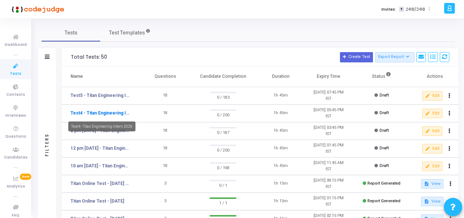
click at [101, 113] on link "Test4 - Titan Engineering Intern 2026" at bounding box center [100, 113] width 60 height 7
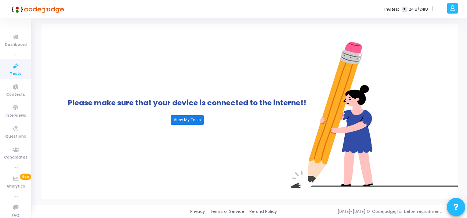
click at [178, 119] on link "View My Tests" at bounding box center [187, 120] width 33 height 10
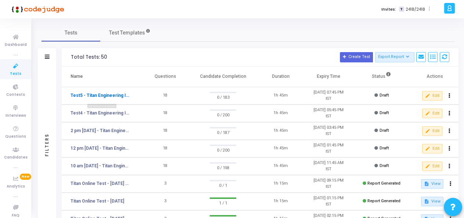
click at [91, 114] on mat-tooltip-component "Test5 - Titan Engineering Intern 2026" at bounding box center [101, 109] width 77 height 20
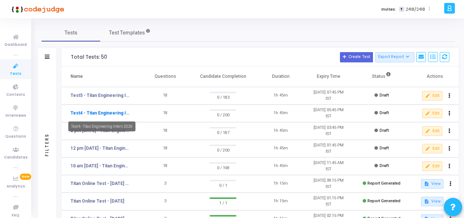
click at [105, 112] on link "Test4 - Titan Engineering Intern 2026" at bounding box center [100, 113] width 60 height 7
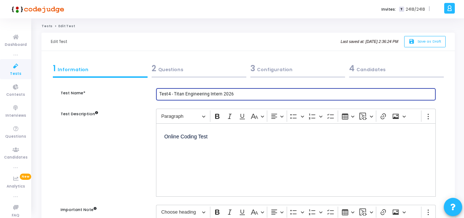
click at [170, 94] on input "Test4 - Titan Engineering Intern 2026" at bounding box center [295, 94] width 273 height 5
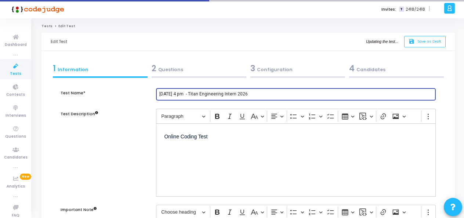
click at [177, 92] on input "11th Aug 4 pm - Titan Engineering Intern 2026" at bounding box center [295, 94] width 273 height 5
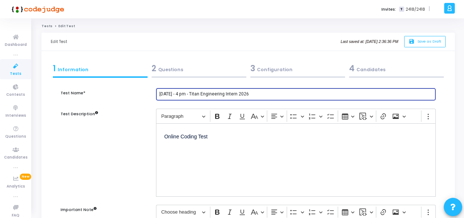
type input "11th Aug - 4 pm - Titan Engineering Intern 2026"
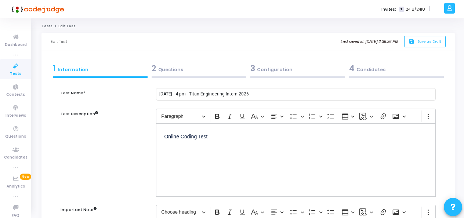
click at [171, 69] on div "2 Questions" at bounding box center [199, 68] width 95 height 12
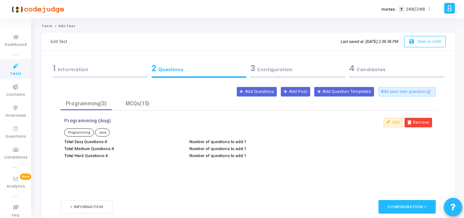
click at [281, 68] on div "3 Configuration" at bounding box center [297, 68] width 95 height 12
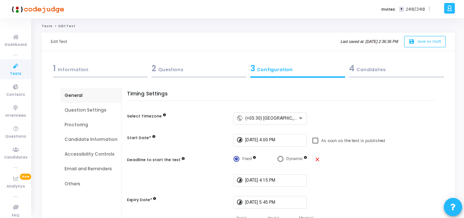
scroll to position [37, 0]
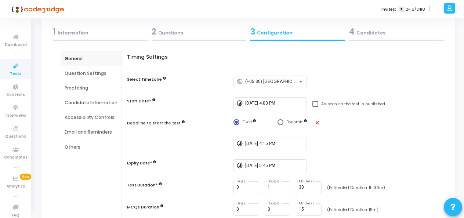
click at [67, 73] on div "Question Settings" at bounding box center [91, 73] width 53 height 7
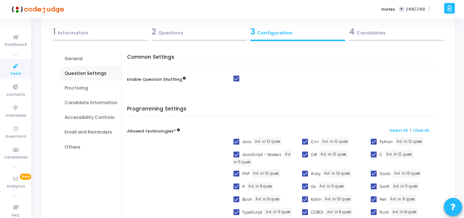
click at [83, 89] on div "Proctoring" at bounding box center [91, 88] width 53 height 7
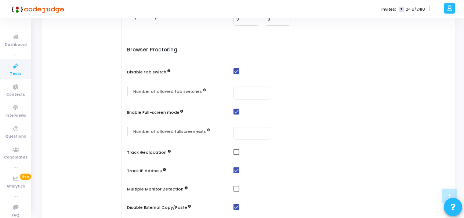
scroll to position [184, 0]
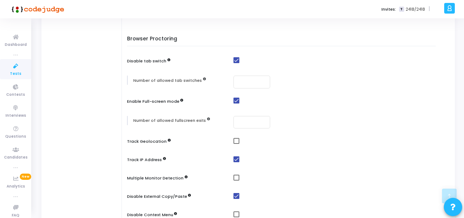
click at [234, 141] on span at bounding box center [236, 141] width 6 height 6
click at [236, 144] on input "checkbox" at bounding box center [236, 144] width 0 height 0
checkbox input "true"
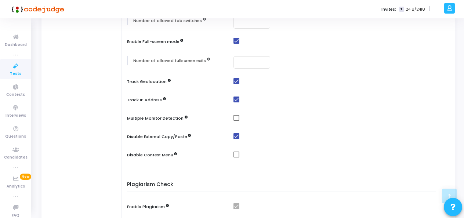
scroll to position [257, 0]
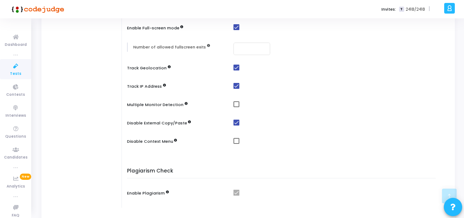
click at [234, 103] on span at bounding box center [236, 104] width 6 height 6
click at [236, 107] on input "checkbox" at bounding box center [236, 107] width 0 height 0
checkbox input "true"
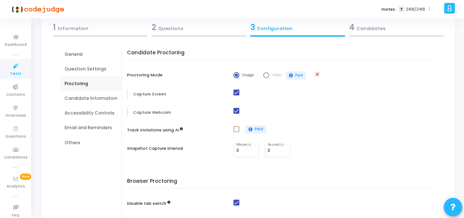
scroll to position [24, 0]
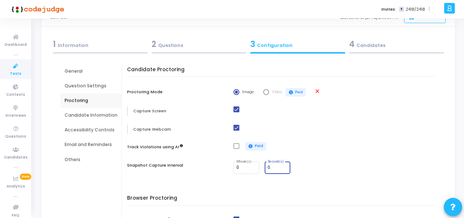
click at [272, 168] on input "0" at bounding box center [278, 167] width 20 height 5
type input "30"
click at [333, 155] on div "Candidate Proctoring Proctoring Mode Image Video paid Paid close Capture Screen…" at bounding box center [283, 125] width 305 height 117
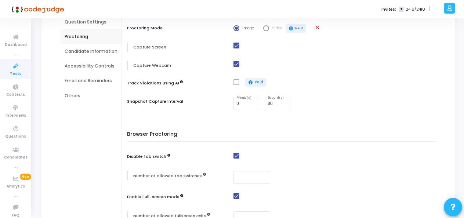
scroll to position [98, 0]
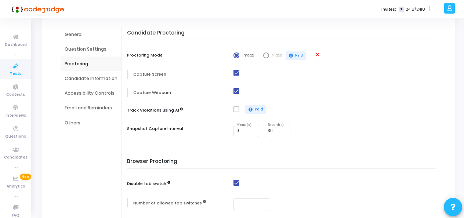
click at [83, 78] on div "Candidate Information" at bounding box center [91, 78] width 53 height 7
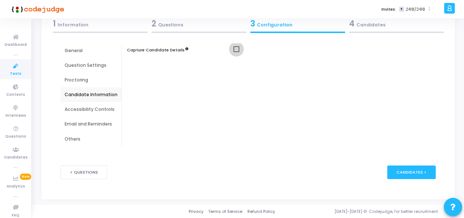
click at [234, 51] on span at bounding box center [236, 49] width 6 height 6
click at [236, 52] on input "checkbox" at bounding box center [236, 52] width 0 height 0
checkbox input "true"
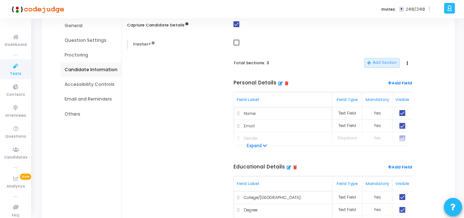
scroll to position [81, 0]
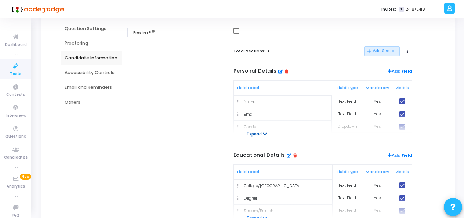
click at [264, 132] on icon at bounding box center [265, 134] width 4 height 5
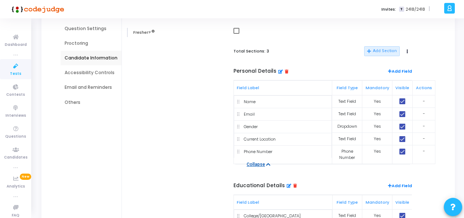
click at [401, 131] on td at bounding box center [402, 126] width 21 height 12
click at [407, 127] on mat-checkbox at bounding box center [402, 126] width 14 height 6
click at [403, 127] on span at bounding box center [402, 127] width 6 height 6
click at [402, 130] on input "checkbox" at bounding box center [402, 130] width 0 height 0
checkbox input "false"
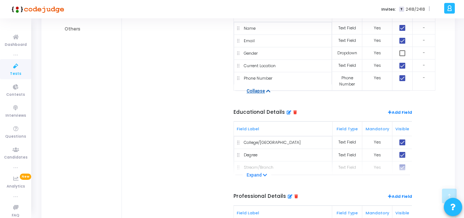
scroll to position [192, 0]
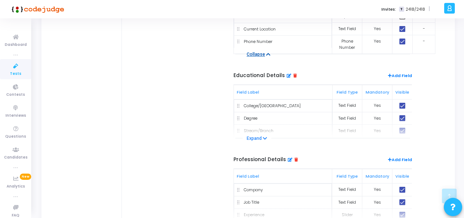
click at [294, 159] on icon at bounding box center [296, 159] width 4 height 4
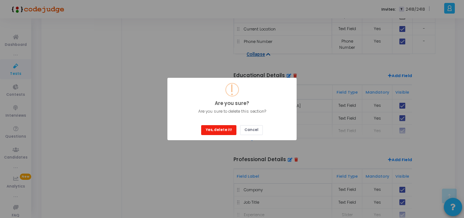
click at [211, 128] on button "Yes, delete it!" at bounding box center [218, 130] width 35 height 10
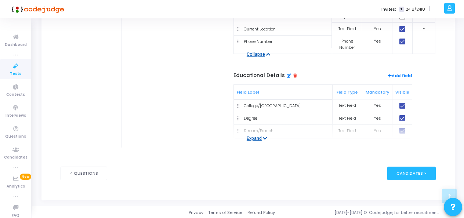
click at [257, 139] on button "Expand" at bounding box center [257, 138] width 29 height 7
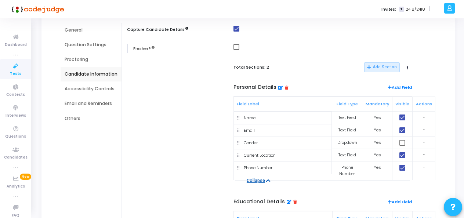
scroll to position [45, 0]
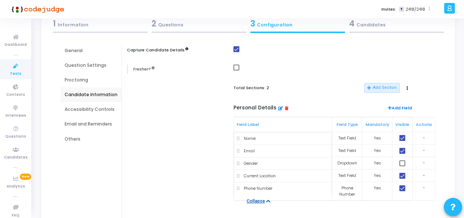
click at [69, 108] on div "Accessibility Controls" at bounding box center [91, 109] width 53 height 7
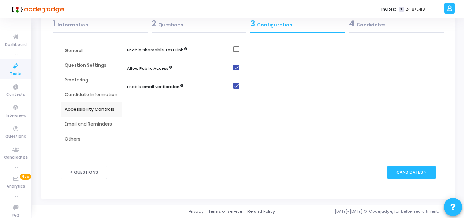
click at [73, 126] on div "Email and Reminders" at bounding box center [91, 124] width 53 height 7
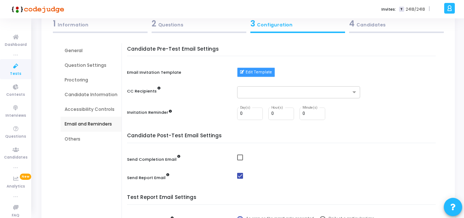
click at [257, 72] on button "Edit Template" at bounding box center [256, 73] width 38 height 10
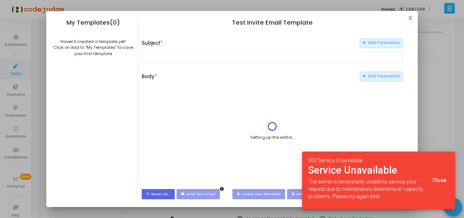
scroll to position [0, 0]
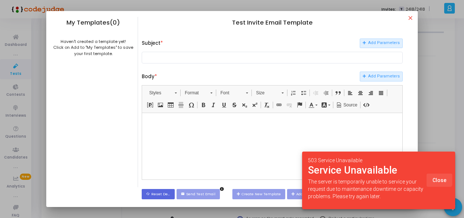
click at [435, 176] on button "Close" at bounding box center [439, 180] width 26 height 13
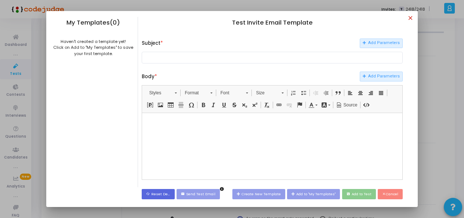
click at [412, 18] on mat-icon "close" at bounding box center [411, 19] width 9 height 9
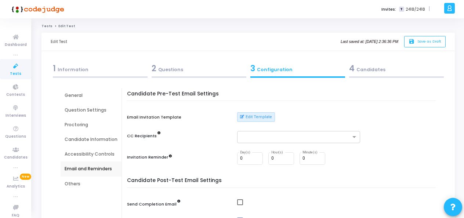
scroll to position [45, 0]
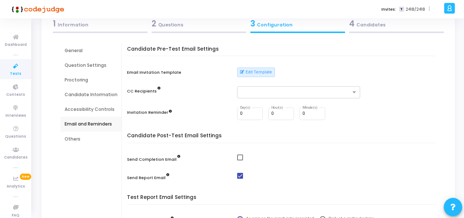
click at [65, 124] on div "Email and Reminders" at bounding box center [91, 124] width 53 height 7
click at [261, 71] on button "Edit Template" at bounding box center [256, 73] width 38 height 10
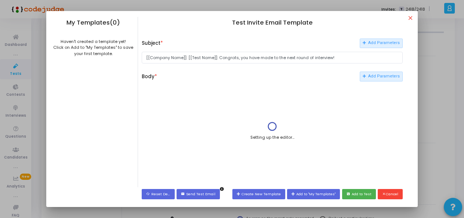
scroll to position [0, 0]
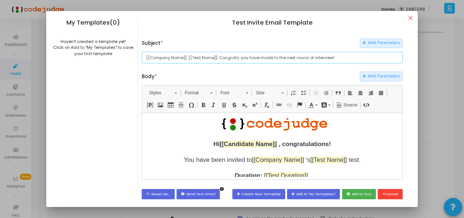
click at [293, 56] on input "[[Company Name]]: [[Test Name]]: Congrats, you have made to the next round of i…" at bounding box center [272, 58] width 261 height 12
type input "[[Company Name]]: [[Test Name]]: Congrats, you have made to the first round of …"
click at [364, 197] on button "save Add to Test" at bounding box center [359, 194] width 34 height 10
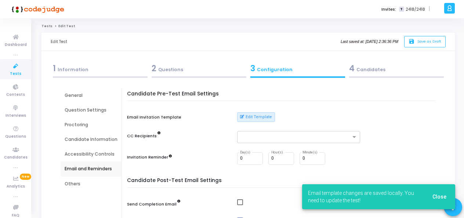
scroll to position [45, 0]
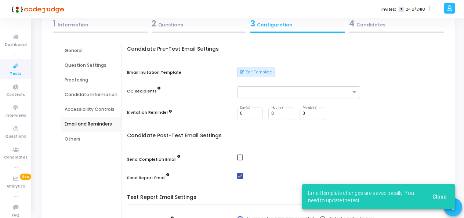
click at [77, 142] on div "Others" at bounding box center [91, 139] width 61 height 15
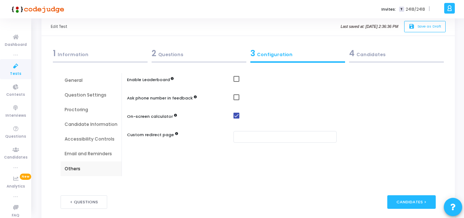
scroll to position [8, 0]
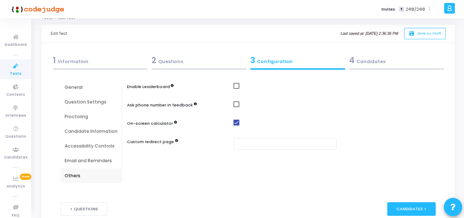
click at [85, 161] on div "Email and Reminders" at bounding box center [91, 160] width 53 height 7
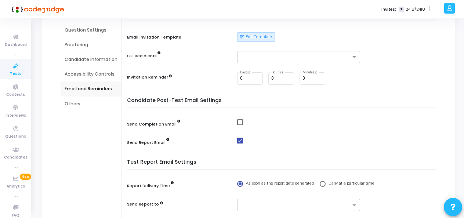
scroll to position [81, 0]
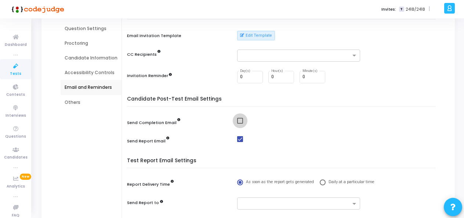
click at [240, 119] on span at bounding box center [240, 121] width 6 height 6
click at [240, 124] on input "checkbox" at bounding box center [240, 124] width 0 height 0
checkbox input "true"
click at [237, 140] on span at bounding box center [240, 139] width 6 height 6
click at [240, 142] on input "checkbox" at bounding box center [240, 142] width 0 height 0
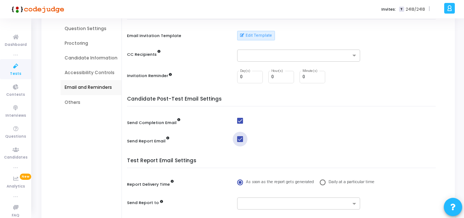
checkbox input "false"
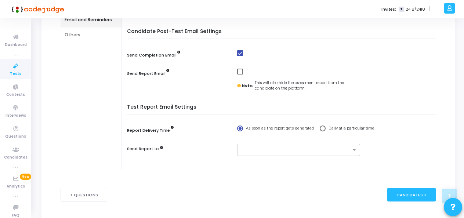
scroll to position [171, 0]
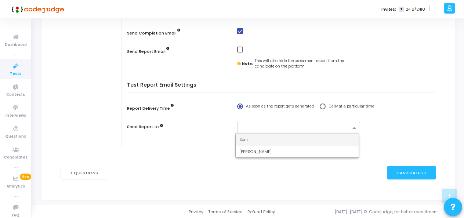
click at [272, 125] on input "text" at bounding box center [295, 128] width 109 height 6
click at [274, 152] on div "[PERSON_NAME]" at bounding box center [297, 152] width 123 height 12
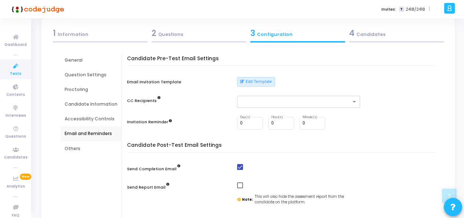
scroll to position [24, 0]
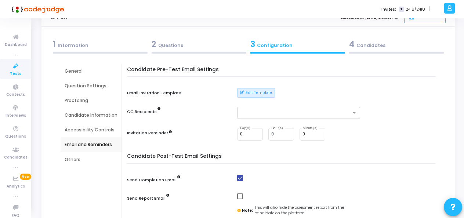
click at [77, 161] on div "Others" at bounding box center [91, 159] width 53 height 7
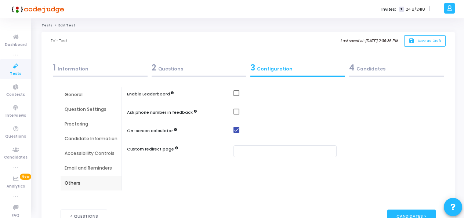
scroll to position [0, 0]
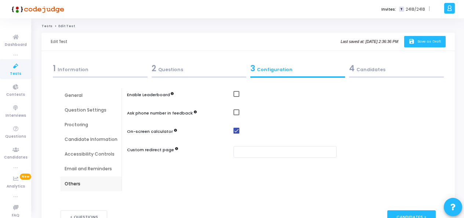
click at [433, 43] on span "Save as Draft" at bounding box center [429, 41] width 24 height 5
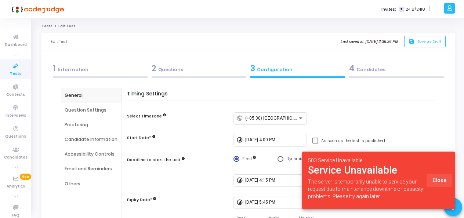
click at [442, 178] on span "Close" at bounding box center [439, 180] width 14 height 6
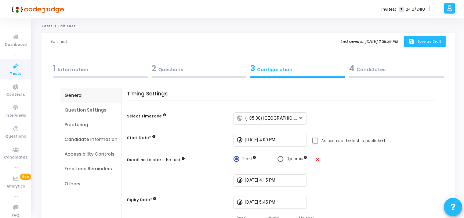
click at [421, 39] on span "Save as Draft" at bounding box center [429, 41] width 24 height 5
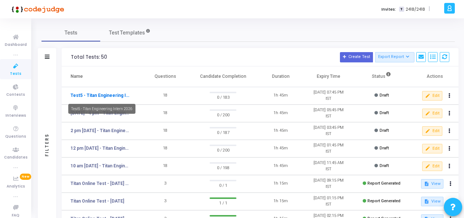
click at [82, 93] on link "Test5 - Titan Engineering Intern 2026" at bounding box center [100, 95] width 60 height 7
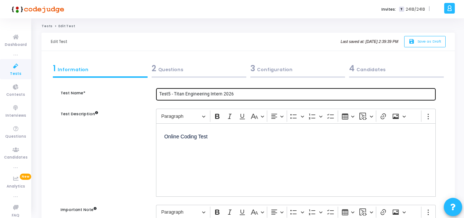
click at [170, 94] on input "Test5 - Titan Engineering Intern 2026" at bounding box center [295, 94] width 273 height 5
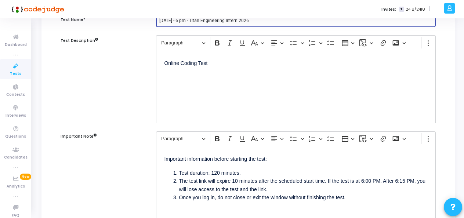
scroll to position [110, 0]
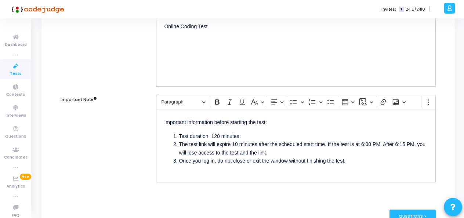
type input "11th Aug - 6 pm - Titan Engineering Intern 2026"
click at [219, 132] on li "Test duration: 120 minutes." at bounding box center [303, 136] width 249 height 8
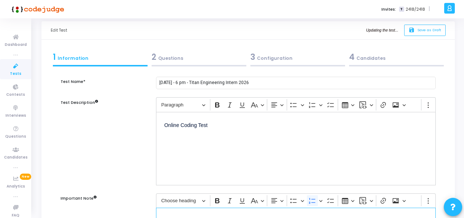
scroll to position [0, 0]
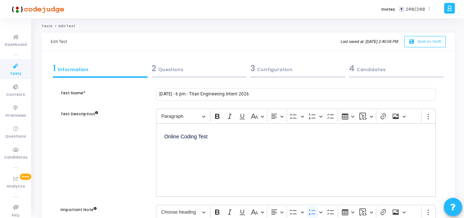
click at [170, 73] on div "2 Questions" at bounding box center [199, 68] width 95 height 12
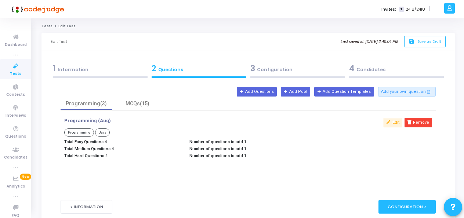
click at [278, 66] on div "3 Configuration" at bounding box center [297, 68] width 95 height 12
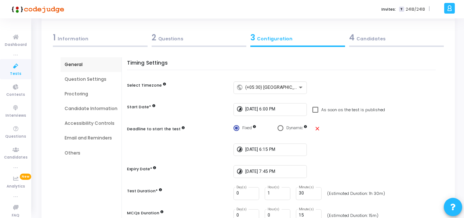
scroll to position [14, 0]
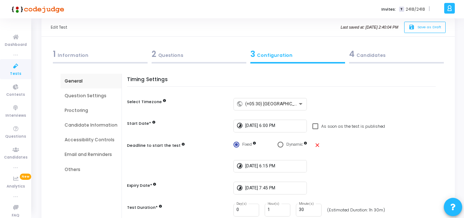
click at [85, 100] on div "Question Settings" at bounding box center [91, 95] width 61 height 15
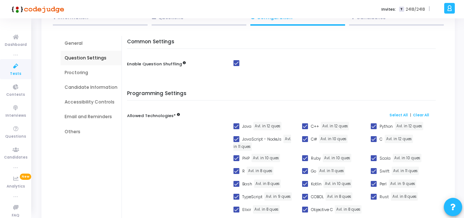
scroll to position [50, 0]
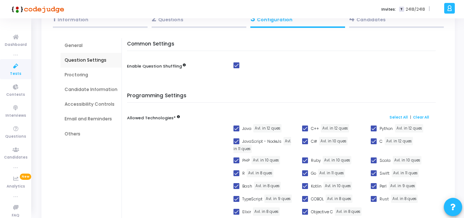
click at [68, 72] on div "Proctoring" at bounding box center [91, 75] width 53 height 7
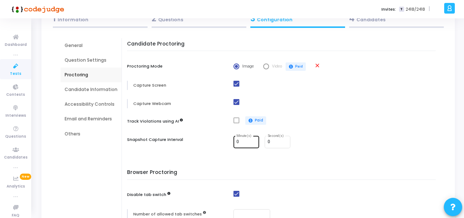
scroll to position [87, 0]
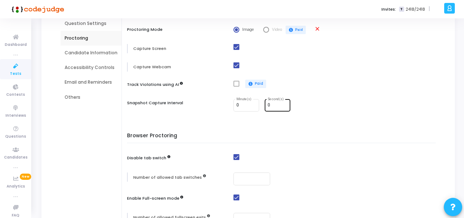
click at [271, 104] on input "0" at bounding box center [278, 105] width 20 height 5
type input "30"
drag, startPoint x: 301, startPoint y: 144, endPoint x: 302, endPoint y: 148, distance: 4.5
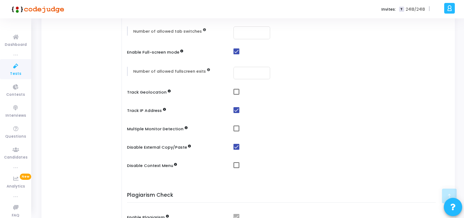
scroll to position [233, 0]
click at [235, 94] on span at bounding box center [236, 91] width 6 height 6
click at [236, 94] on input "checkbox" at bounding box center [236, 94] width 0 height 0
checkbox input "true"
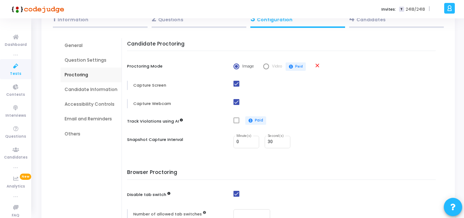
click at [82, 87] on div "Candidate Information" at bounding box center [91, 89] width 53 height 7
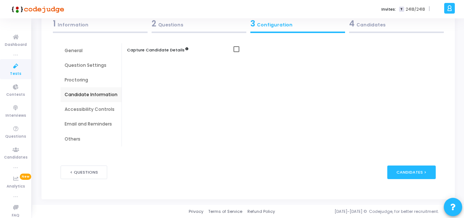
scroll to position [45, 0]
click at [237, 49] on span at bounding box center [236, 49] width 6 height 6
click at [236, 52] on input "checkbox" at bounding box center [236, 52] width 0 height 0
checkbox input "true"
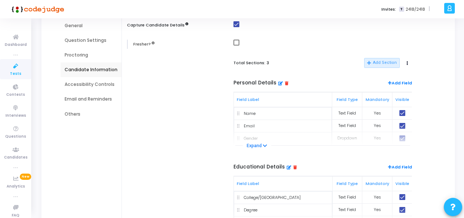
scroll to position [81, 0]
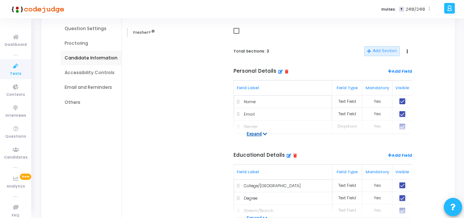
click at [252, 135] on button "Expand" at bounding box center [257, 133] width 29 height 7
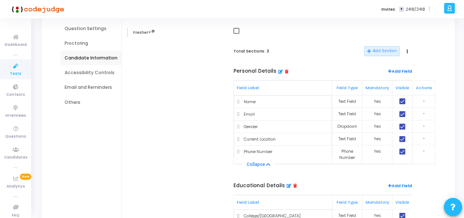
click at [400, 127] on span at bounding box center [402, 127] width 6 height 6
click at [402, 130] on input "checkbox" at bounding box center [402, 130] width 0 height 0
checkbox input "false"
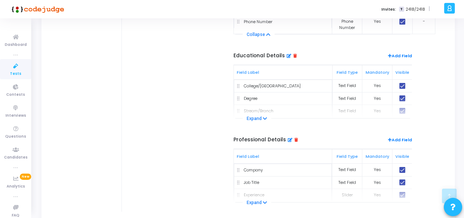
scroll to position [228, 0]
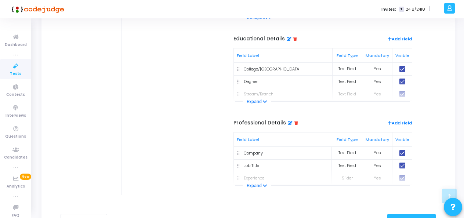
click at [294, 121] on icon at bounding box center [296, 123] width 4 height 4
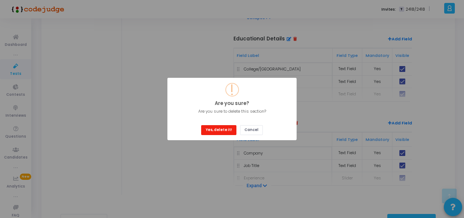
click at [226, 129] on button "Yes, delete it!" at bounding box center [218, 130] width 35 height 10
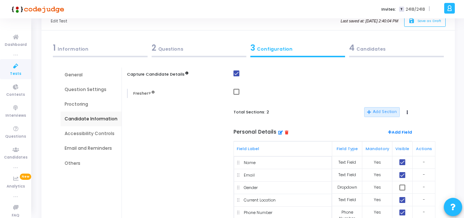
scroll to position [37, 0]
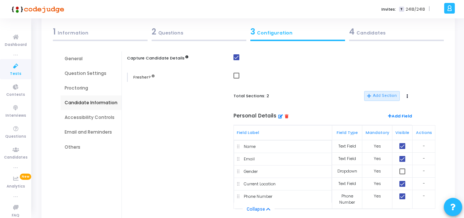
click at [79, 117] on div "Accessibility Controls" at bounding box center [91, 117] width 53 height 7
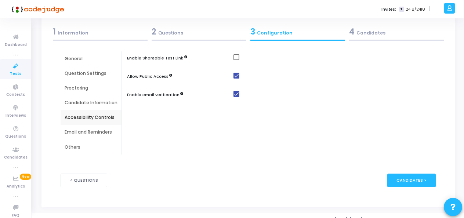
click at [84, 129] on div "Email and Reminders" at bounding box center [91, 132] width 53 height 7
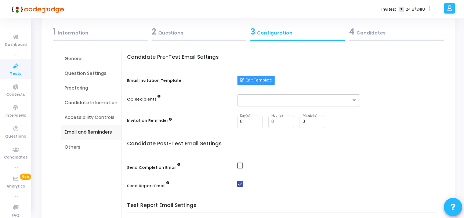
click at [253, 80] on button "Edit Template" at bounding box center [256, 81] width 38 height 10
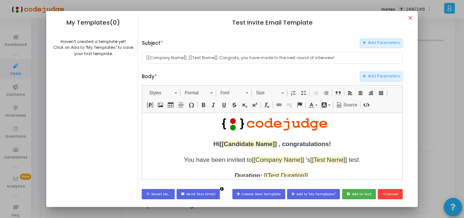
scroll to position [0, 0]
click at [293, 57] on input "[[Company Name]]: [[Test Name]]: Congrats, you have made to the next round of i…" at bounding box center [272, 58] width 261 height 12
type input "[[Company Name]]: [[Test Name]]: Congrats, you have made to the first round of …"
click at [356, 193] on button "save Add to Test" at bounding box center [359, 194] width 34 height 10
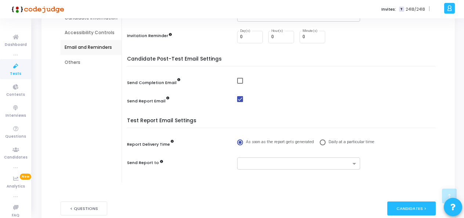
scroll to position [110, 0]
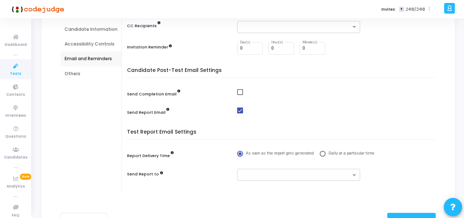
click at [239, 110] on span at bounding box center [240, 111] width 6 height 6
click at [240, 113] on input "checkbox" at bounding box center [240, 113] width 0 height 0
checkbox input "false"
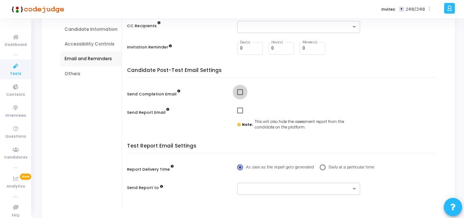
click at [239, 91] on span at bounding box center [240, 92] width 6 height 6
click at [240, 95] on input "checkbox" at bounding box center [240, 95] width 0 height 0
checkbox input "true"
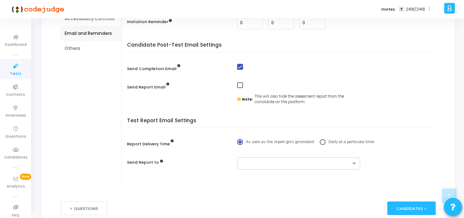
scroll to position [147, 0]
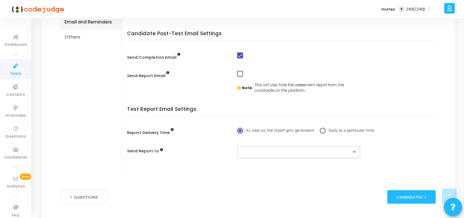
click at [262, 150] on input "text" at bounding box center [295, 152] width 109 height 6
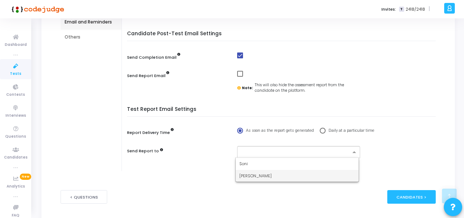
click at [258, 173] on div "[PERSON_NAME]" at bounding box center [297, 176] width 123 height 12
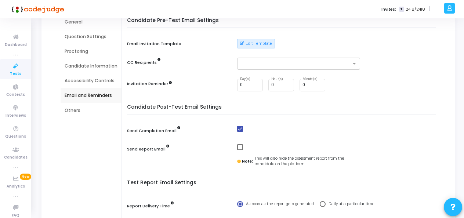
scroll to position [61, 0]
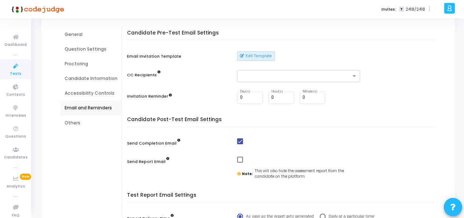
click at [69, 123] on div "Others" at bounding box center [91, 123] width 53 height 7
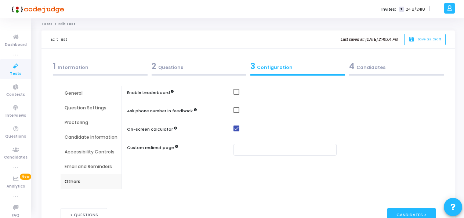
scroll to position [0, 0]
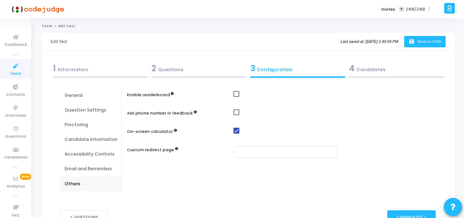
click at [437, 38] on button "save Save as Draft" at bounding box center [424, 41] width 41 height 11
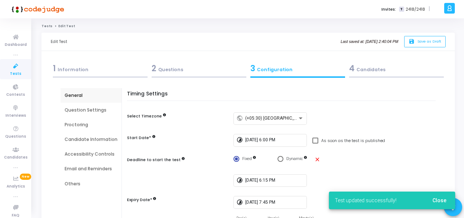
click at [440, 197] on span "Close" at bounding box center [439, 200] width 14 height 6
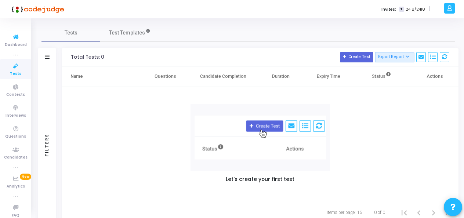
click at [19, 80] on ul "Dashboard true Tests Contests Interviews Questions Candidates true Analytics Ne…" at bounding box center [15, 118] width 31 height 189
click at [14, 67] on icon at bounding box center [15, 66] width 15 height 9
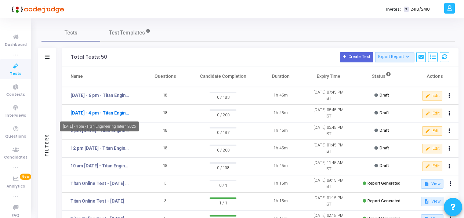
click at [119, 114] on link "11th Aug - 4 pm - Titan Engineering Intern 2026" at bounding box center [100, 113] width 60 height 7
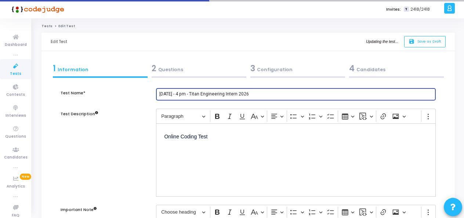
drag, startPoint x: 168, startPoint y: 94, endPoint x: 156, endPoint y: 93, distance: 12.5
click at [156, 93] on div "[DATE] - 4 pm - Titan Engineering Intern 2026" at bounding box center [295, 98] width 287 height 21
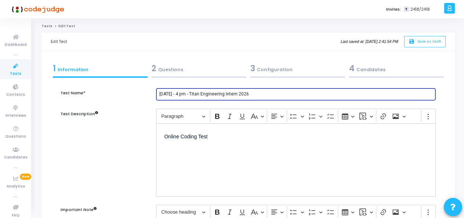
drag, startPoint x: 176, startPoint y: 94, endPoint x: 156, endPoint y: 95, distance: 19.8
click at [156, 95] on div "[DATE] - 4 pm - Titan Engineering Intern 2026" at bounding box center [296, 94] width 280 height 14
click at [163, 94] on input "- 4 pm - Titan Engineering Intern 2026" at bounding box center [295, 94] width 273 height 5
click at [171, 95] on input "4 pm - Titan Engineering Intern 2026" at bounding box center [295, 94] width 273 height 5
paste input "11th Aug"
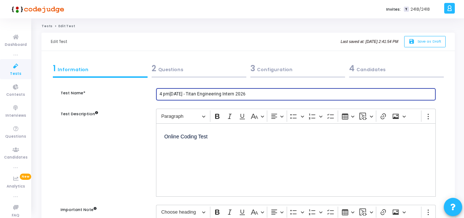
click at [170, 93] on input "4 pm11th Aug - Titan Engineering Intern 2026" at bounding box center [295, 94] width 273 height 5
type input "4 pm [DATE] - Titan Engineering Intern 2026"
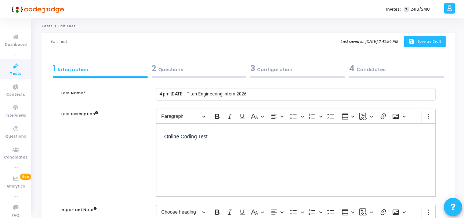
click at [420, 38] on button "save Save as Draft" at bounding box center [424, 41] width 41 height 11
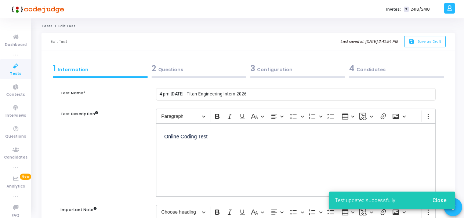
click at [436, 201] on span "Close" at bounding box center [439, 200] width 14 height 6
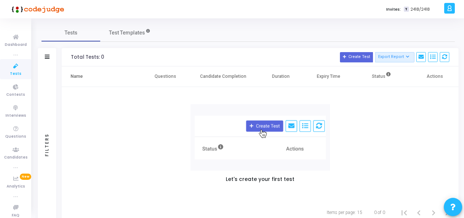
click at [21, 71] on link "Tests" at bounding box center [15, 69] width 31 height 20
click at [16, 67] on icon at bounding box center [15, 66] width 15 height 9
click at [11, 92] on span "Contests" at bounding box center [15, 95] width 19 height 6
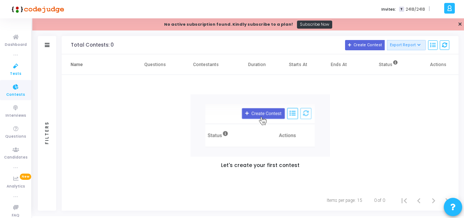
click at [15, 71] on span "Tests" at bounding box center [15, 74] width 11 height 6
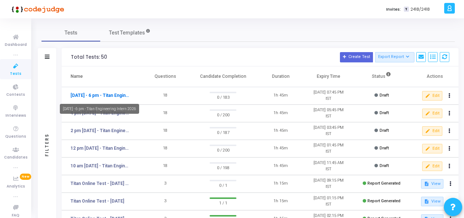
click at [110, 95] on link "11th Aug - 6 pm - Titan Engineering Intern 2026" at bounding box center [100, 95] width 60 height 7
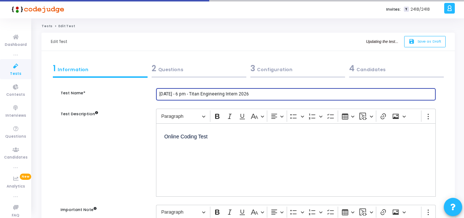
drag, startPoint x: 190, startPoint y: 93, endPoint x: 179, endPoint y: 93, distance: 11.8
click at [179, 93] on input "[DATE] - 6 pm - Titan Engineering Intern 2026" at bounding box center [295, 94] width 273 height 5
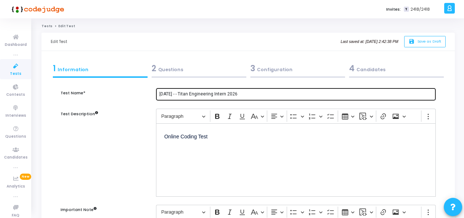
click at [157, 93] on div "[DATE] - - Titan Engineering Intern 2026" at bounding box center [296, 94] width 280 height 14
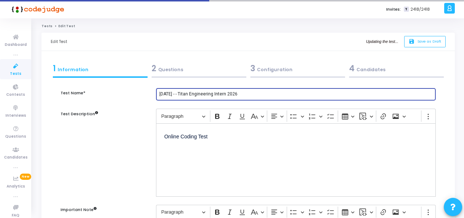
click at [159, 92] on input "[DATE] - - Titan Engineering Intern 2026" at bounding box center [295, 94] width 273 height 5
paste input "6 pm"
click at [194, 96] on input "6 pm - 11th Aug - - Titan Engineering Intern 2026" at bounding box center [295, 94] width 273 height 5
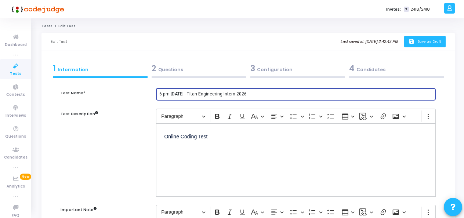
type input "6 pm - 11th Aug - Titan Engineering Intern 2026"
click at [414, 42] on icon "save" at bounding box center [412, 42] width 8 height 6
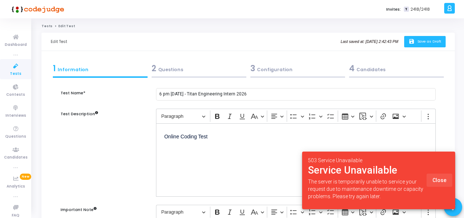
click at [441, 182] on span "Close" at bounding box center [439, 180] width 14 height 6
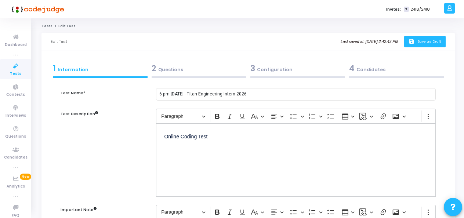
click at [412, 43] on icon "save" at bounding box center [412, 42] width 8 height 6
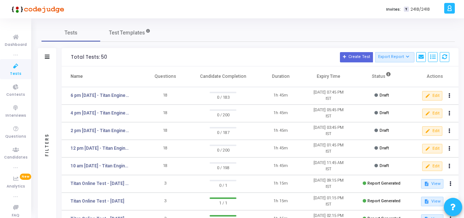
scroll to position [37, 0]
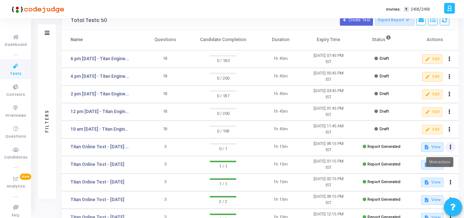
click at [452, 150] on button at bounding box center [450, 147] width 10 height 10
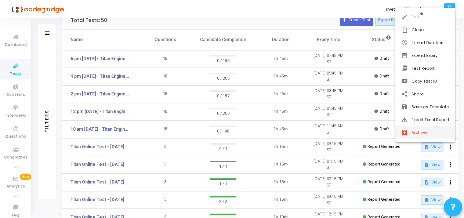
click at [436, 131] on button "archive Archive" at bounding box center [425, 132] width 60 height 13
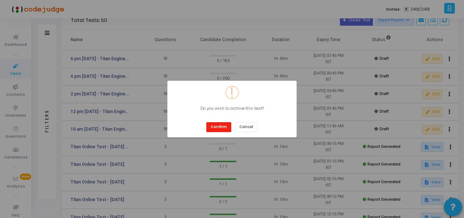
click at [218, 124] on button "Confirm" at bounding box center [218, 127] width 25 height 10
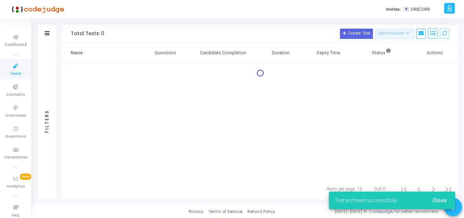
scroll to position [23, 0]
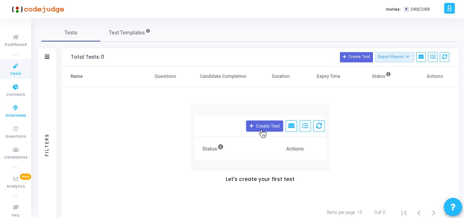
click at [13, 106] on icon at bounding box center [15, 107] width 15 height 9
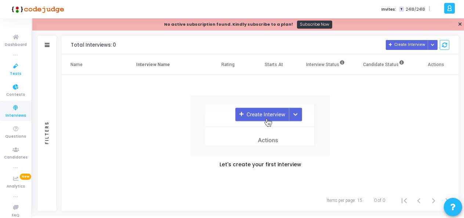
click at [16, 63] on icon at bounding box center [15, 66] width 15 height 9
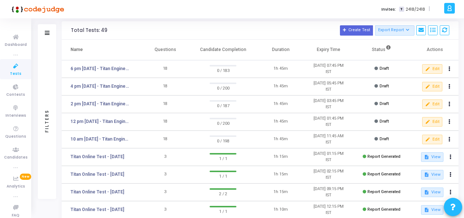
scroll to position [37, 0]
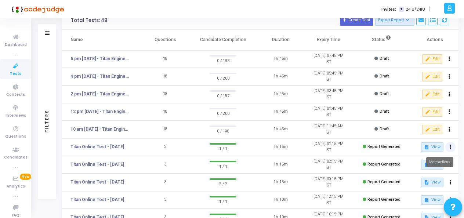
click at [450, 145] on icon at bounding box center [451, 147] width 2 height 4
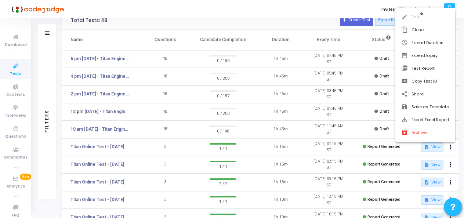
click at [129, 15] on div at bounding box center [232, 109] width 464 height 218
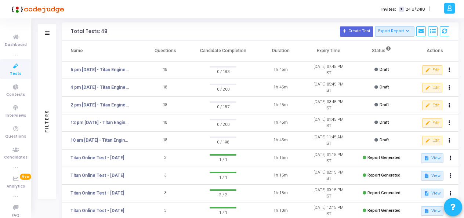
scroll to position [0, 0]
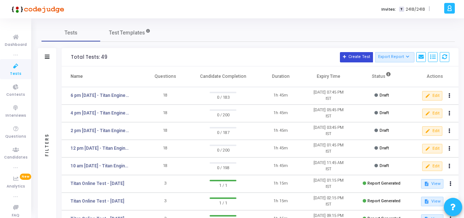
click at [353, 54] on button "Create Test" at bounding box center [356, 57] width 33 height 10
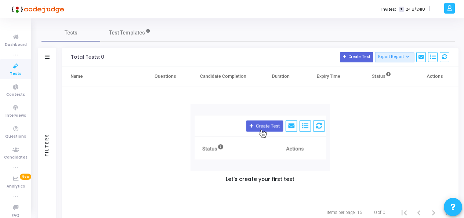
click at [11, 67] on icon at bounding box center [15, 66] width 15 height 9
click at [16, 43] on span "Dashboard" at bounding box center [16, 45] width 22 height 6
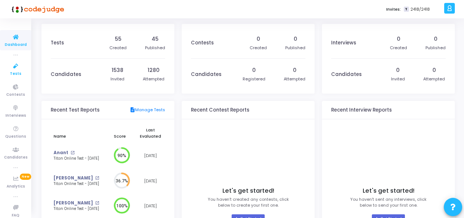
click at [13, 70] on icon at bounding box center [15, 66] width 15 height 9
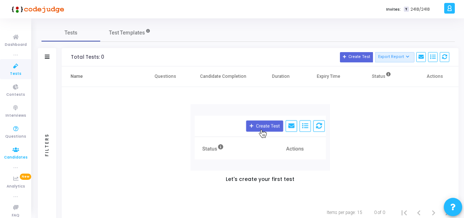
click at [13, 147] on icon at bounding box center [15, 149] width 15 height 9
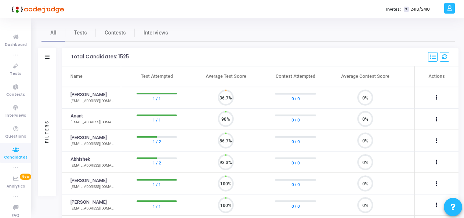
scroll to position [15, 18]
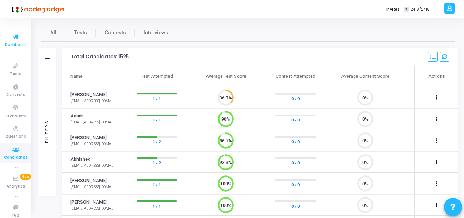
click at [12, 45] on span "Dashboard" at bounding box center [16, 45] width 22 height 6
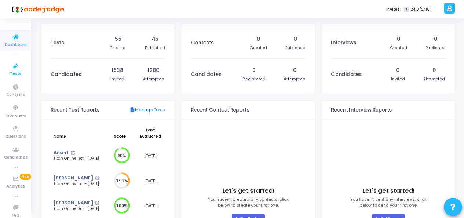
click at [15, 69] on icon at bounding box center [15, 66] width 15 height 9
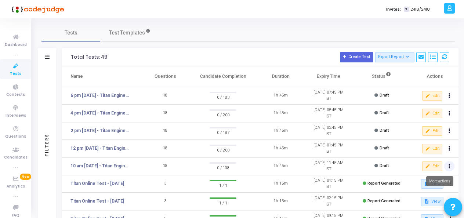
click at [451, 164] on button at bounding box center [449, 166] width 10 height 10
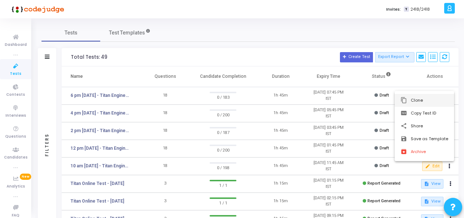
click at [429, 104] on button "content_copy Clone" at bounding box center [424, 100] width 59 height 13
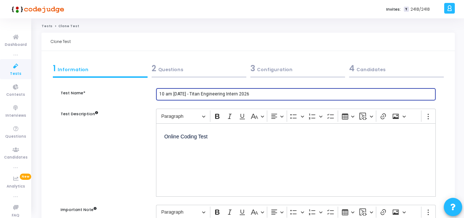
click at [180, 94] on input "10 am [DATE] - Titan Engineering Intern 2026" at bounding box center [295, 94] width 273 height 5
type input "10 am [DATE] - Titan Engineering Intern 2026"
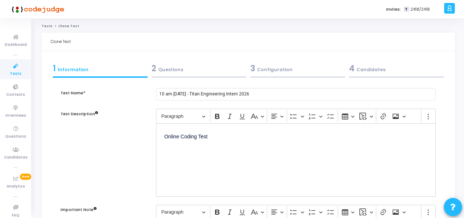
click at [167, 67] on div "2 Questions" at bounding box center [199, 68] width 95 height 12
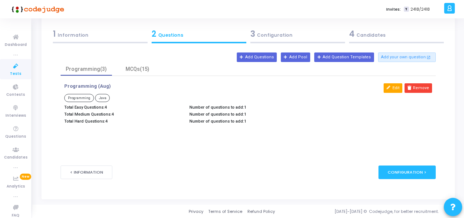
click at [395, 84] on button "Edit" at bounding box center [393, 88] width 19 height 10
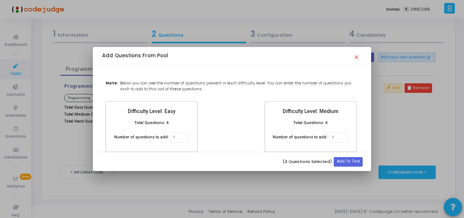
click at [357, 58] on mat-icon "close" at bounding box center [357, 55] width 9 height 9
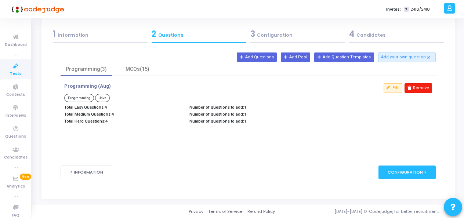
click at [421, 86] on button "Remove" at bounding box center [418, 88] width 28 height 10
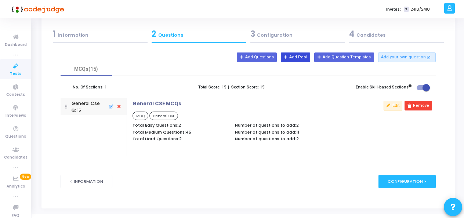
click at [308, 60] on button "Add Pool" at bounding box center [295, 57] width 29 height 10
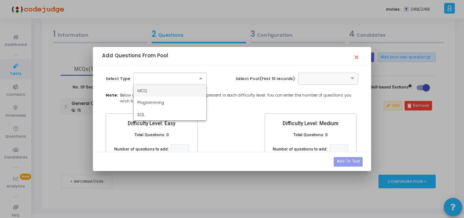
click at [170, 81] on div at bounding box center [169, 79] width 73 height 12
click at [170, 101] on div "Programming" at bounding box center [170, 103] width 73 height 12
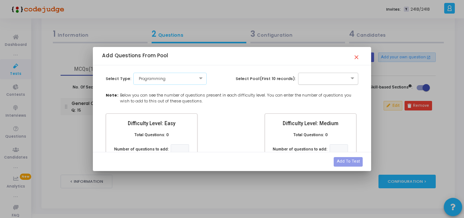
click at [311, 81] on div at bounding box center [328, 79] width 61 height 12
click at [313, 90] on span "Programming (Aug)" at bounding box center [321, 91] width 39 height 6
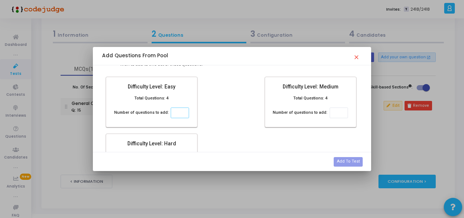
click at [172, 112] on input "number" at bounding box center [180, 113] width 18 height 11
type input "1"
click at [332, 111] on input "number" at bounding box center [339, 113] width 18 height 11
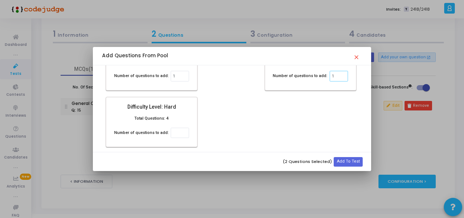
type input "1"
click at [174, 136] on input "number" at bounding box center [180, 133] width 18 height 11
type input "1"
click at [351, 163] on button "Add To Test" at bounding box center [348, 162] width 29 height 10
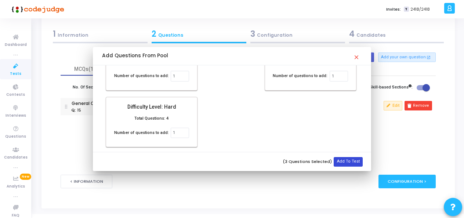
scroll to position [34, 0]
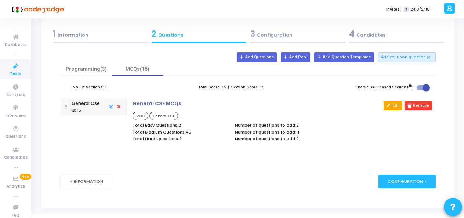
click at [395, 108] on button "Edit" at bounding box center [393, 106] width 19 height 10
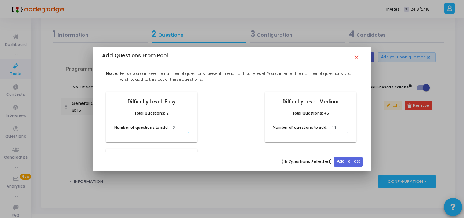
scroll to position [0, 0]
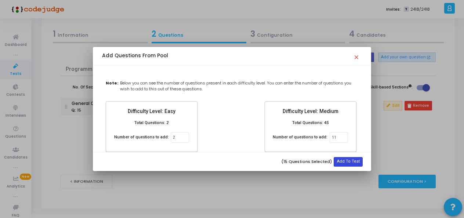
click at [351, 161] on button "Add To Test" at bounding box center [348, 162] width 29 height 10
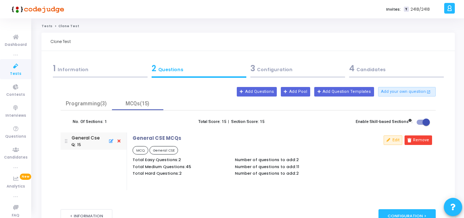
click at [262, 65] on div "3 Configuration" at bounding box center [297, 68] width 95 height 12
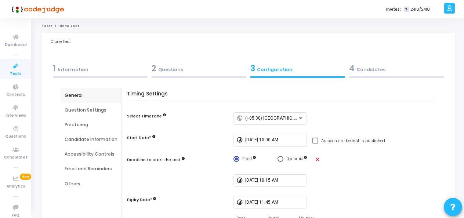
scroll to position [37, 0]
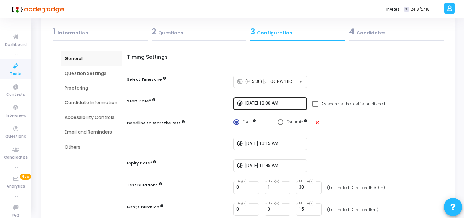
click at [264, 103] on input "[DATE] 10:00 AM" at bounding box center [274, 103] width 59 height 5
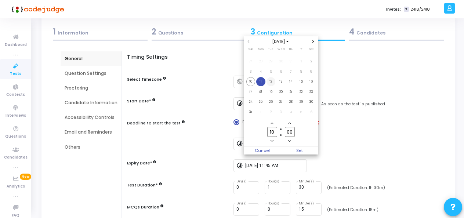
click at [270, 79] on span "12" at bounding box center [270, 81] width 9 height 9
click at [294, 148] on span "Set" at bounding box center [299, 150] width 37 height 8
type input "[DATE] 10:00 AM"
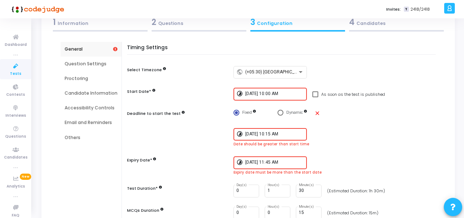
scroll to position [73, 0]
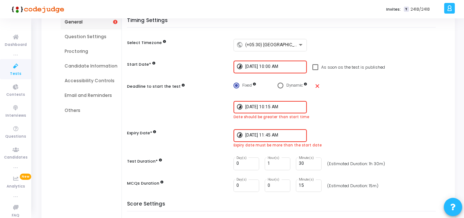
click at [242, 106] on mat-icon "timelapse" at bounding box center [240, 107] width 9 height 9
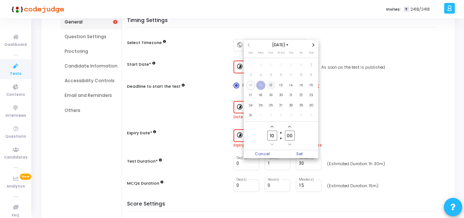
click at [272, 86] on span "12" at bounding box center [270, 85] width 9 height 9
click at [291, 134] on input "00" at bounding box center [290, 136] width 10 height 10
type input "0"
type input "15"
click at [301, 152] on span "Set" at bounding box center [299, 154] width 37 height 8
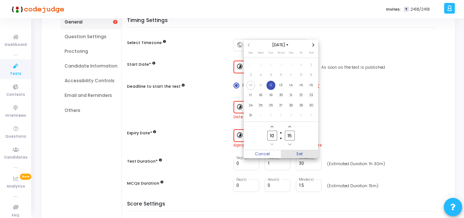
type input "[DATE] 10:15 AM"
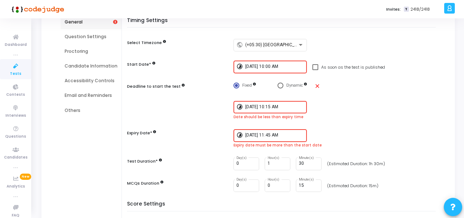
click at [253, 137] on input "[DATE] 11:45 AM" at bounding box center [274, 135] width 59 height 5
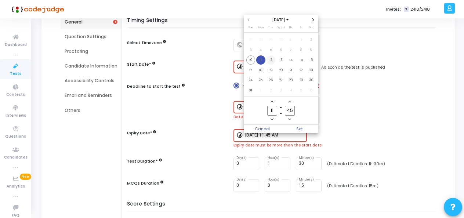
click at [268, 61] on span "12" at bounding box center [270, 59] width 9 height 9
click at [302, 126] on span "Set" at bounding box center [299, 129] width 37 height 8
type input "[DATE] 11:45 AM"
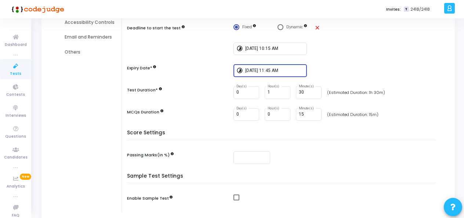
scroll to position [51, 0]
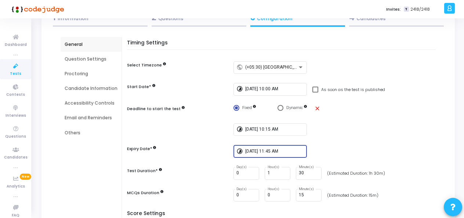
click at [77, 63] on div "Question Settings" at bounding box center [91, 59] width 61 height 15
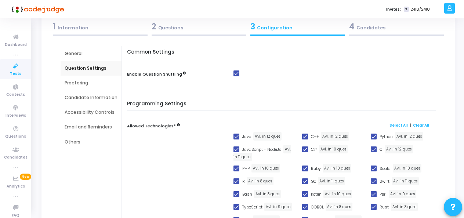
scroll to position [0, 0]
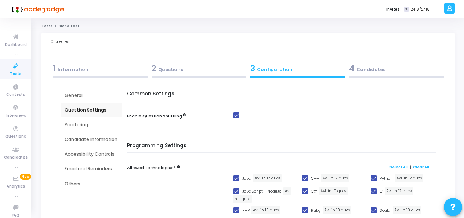
click at [79, 125] on div "Proctoring" at bounding box center [91, 124] width 53 height 7
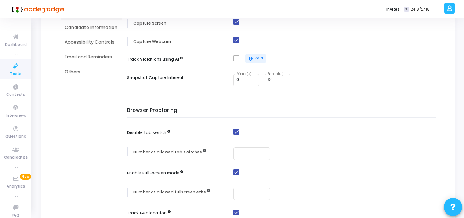
scroll to position [61, 0]
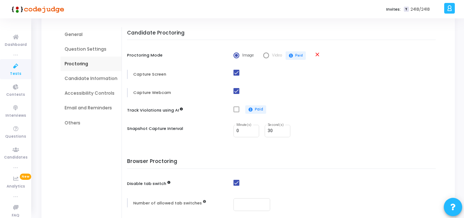
click at [84, 79] on div "Candidate Information" at bounding box center [91, 78] width 53 height 7
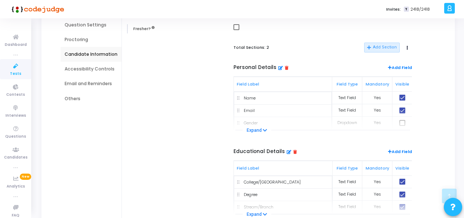
scroll to position [0, 0]
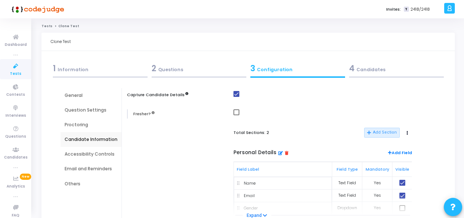
click at [87, 151] on div "Accessibility Controls" at bounding box center [91, 154] width 53 height 7
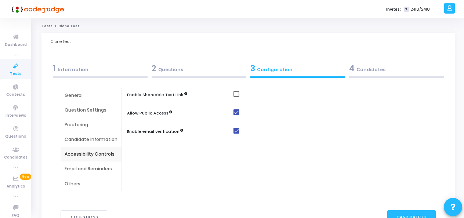
scroll to position [37, 0]
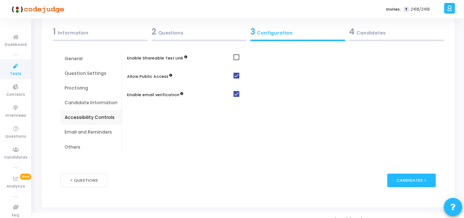
click at [80, 132] on div "Email and Reminders" at bounding box center [91, 132] width 53 height 7
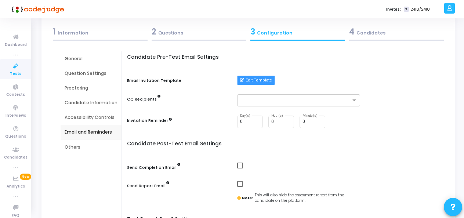
click at [249, 79] on button "Edit Template" at bounding box center [256, 81] width 38 height 10
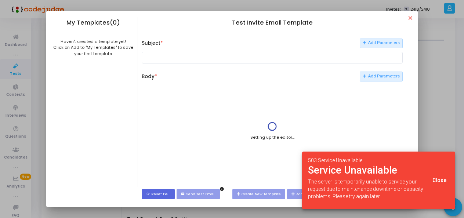
click at [438, 178] on span "Close" at bounding box center [439, 180] width 14 height 6
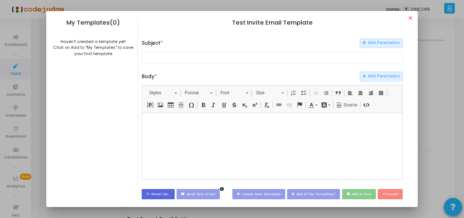
click at [413, 15] on mat-icon "close" at bounding box center [411, 19] width 9 height 9
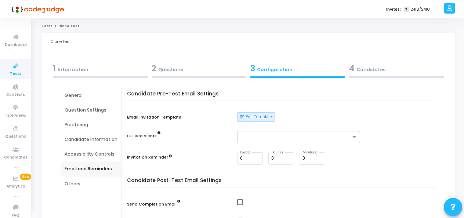
scroll to position [37, 0]
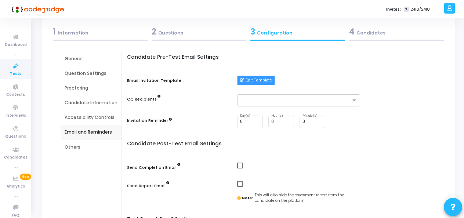
click at [258, 79] on button "Edit Template" at bounding box center [256, 81] width 38 height 10
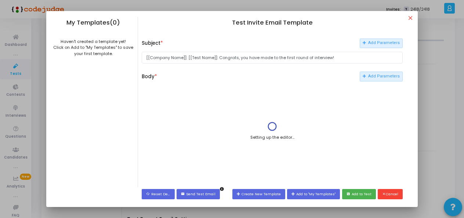
scroll to position [0, 0]
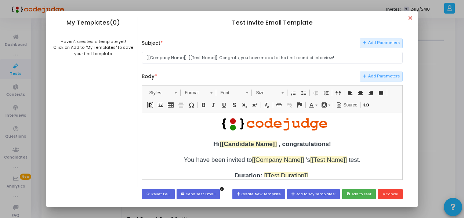
click at [414, 18] on mat-icon "close" at bounding box center [411, 19] width 9 height 9
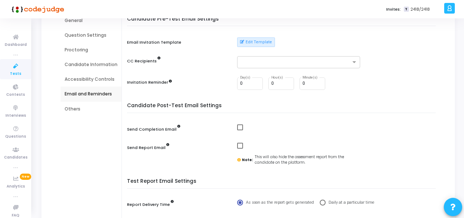
scroll to position [147, 0]
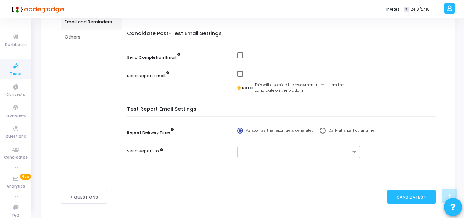
click at [239, 54] on span at bounding box center [240, 55] width 6 height 6
click at [240, 58] on input "checkbox" at bounding box center [240, 58] width 0 height 0
checkbox input "true"
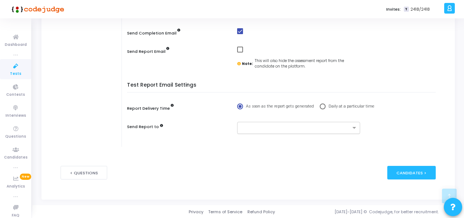
click at [274, 123] on div at bounding box center [298, 128] width 123 height 12
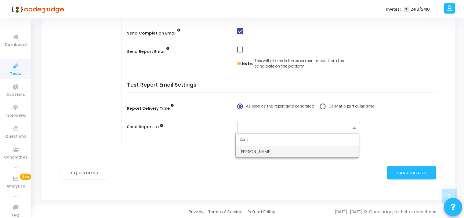
click at [271, 150] on div "[PERSON_NAME]" at bounding box center [297, 152] width 123 height 12
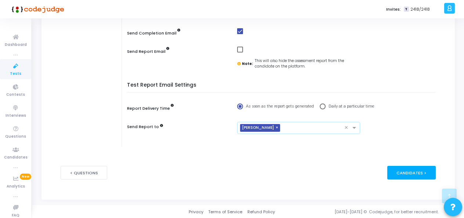
click at [398, 169] on div "Candidates >" at bounding box center [411, 173] width 49 height 14
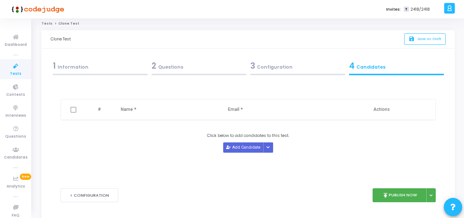
scroll to position [0, 0]
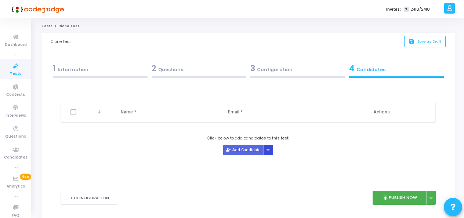
click at [269, 147] on button "Button group with nested dropdown" at bounding box center [268, 150] width 10 height 10
click at [284, 161] on button "Upload Candidate List" at bounding box center [290, 164] width 56 height 10
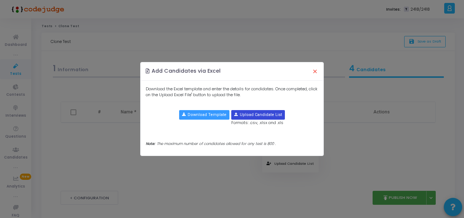
click at [265, 113] on input "file" at bounding box center [258, 114] width 53 height 9
type input "C:\fakepath\12th - 10 am .xlsx"
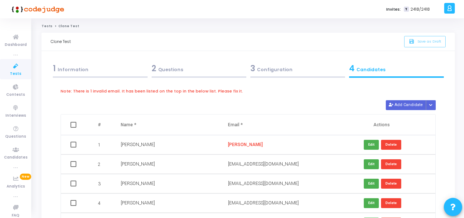
scroll to position [37, 0]
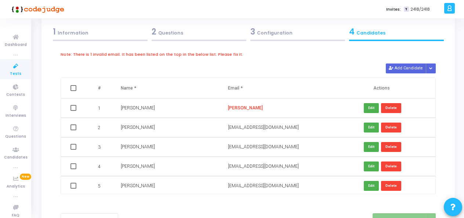
drag, startPoint x: 157, startPoint y: 108, endPoint x: 120, endPoint y: 103, distance: 37.7
click at [120, 103] on td "[PERSON_NAME]" at bounding box center [167, 107] width 108 height 19
copy span "[PERSON_NAME]"
click at [394, 105] on button "Delete" at bounding box center [391, 108] width 20 height 10
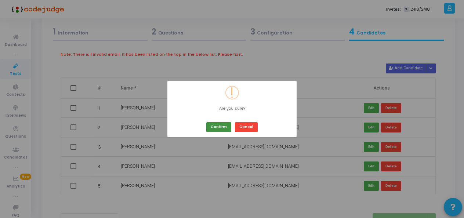
click at [222, 126] on button "Confirm" at bounding box center [218, 127] width 25 height 10
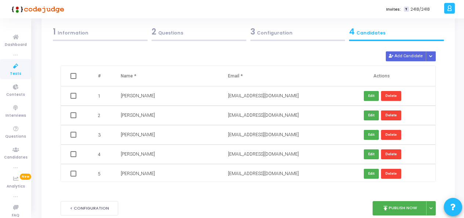
scroll to position [0, 0]
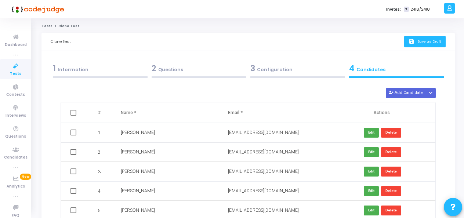
click at [412, 43] on icon "save" at bounding box center [412, 42] width 8 height 6
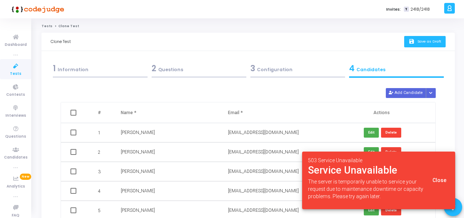
click at [437, 177] on button "Close" at bounding box center [439, 180] width 26 height 13
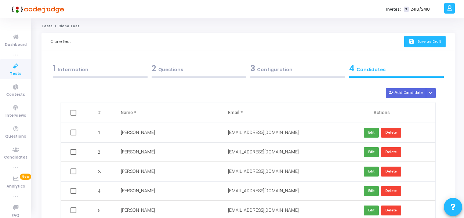
click at [428, 45] on button "save Save as Draft" at bounding box center [424, 41] width 41 height 11
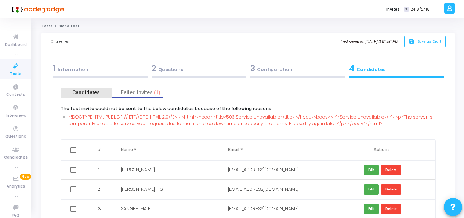
click at [83, 96] on div "Candidates" at bounding box center [86, 93] width 28 height 8
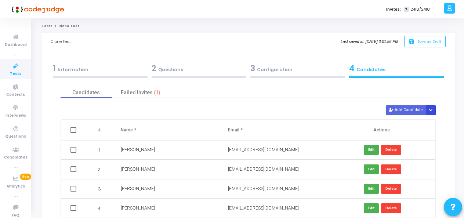
click at [431, 106] on button "Button group with nested dropdown" at bounding box center [431, 110] width 10 height 10
click at [406, 123] on button "Upload Candidate List" at bounding box center [407, 124] width 56 height 10
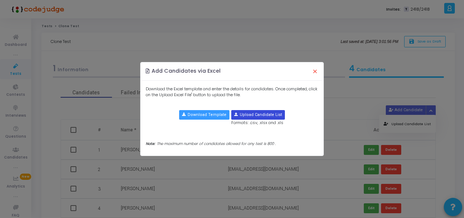
click at [257, 114] on input "file" at bounding box center [258, 114] width 53 height 9
type input "C:\fakepath\12th - 10 am .xlsx"
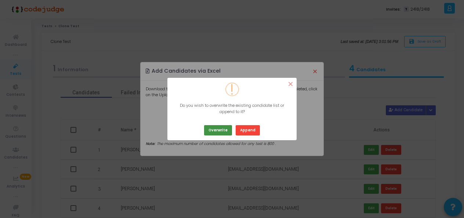
click at [217, 131] on button "Overwrite" at bounding box center [218, 130] width 28 height 10
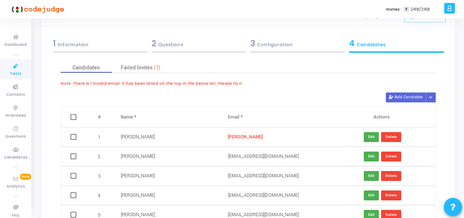
scroll to position [37, 0]
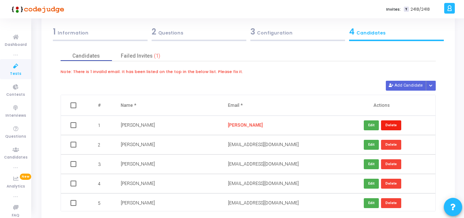
click at [389, 124] on button "Delete" at bounding box center [391, 125] width 20 height 10
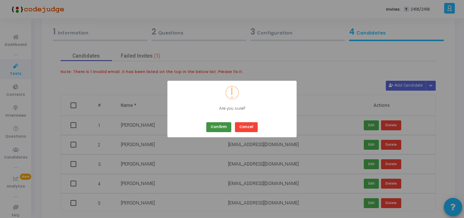
click at [222, 126] on button "Confirm" at bounding box center [218, 127] width 25 height 10
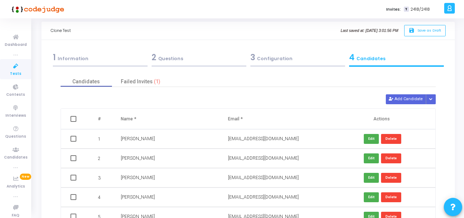
scroll to position [0, 0]
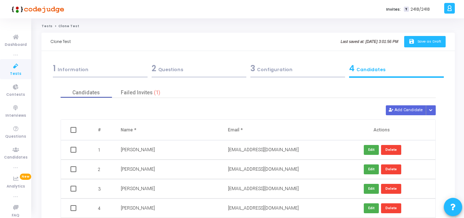
click at [413, 46] on button "save Save as Draft" at bounding box center [424, 41] width 41 height 11
click at [137, 95] on div "Failed Invites (2)" at bounding box center [141, 93] width 40 height 8
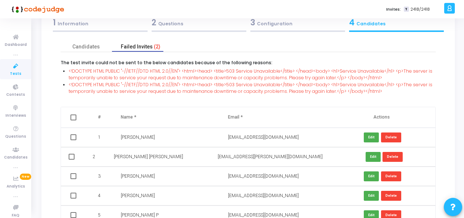
scroll to position [37, 0]
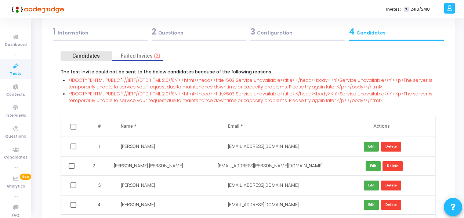
click at [97, 53] on div "Candidates" at bounding box center [86, 56] width 28 height 8
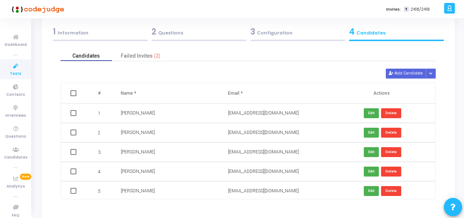
scroll to position [0, 0]
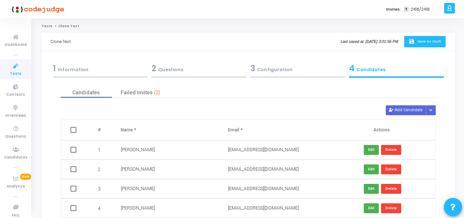
click at [419, 47] on button "save Save as Draft" at bounding box center [424, 41] width 41 height 11
click at [143, 92] on div "Failed Invites (1)" at bounding box center [141, 93] width 40 height 8
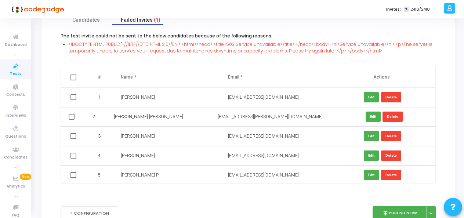
scroll to position [73, 0]
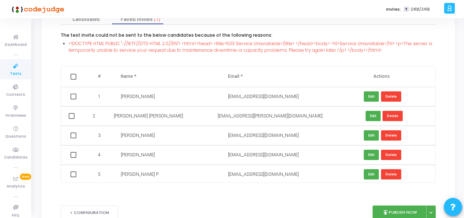
click at [12, 71] on span "Tests" at bounding box center [15, 74] width 11 height 6
